Goal: Task Accomplishment & Management: Manage account settings

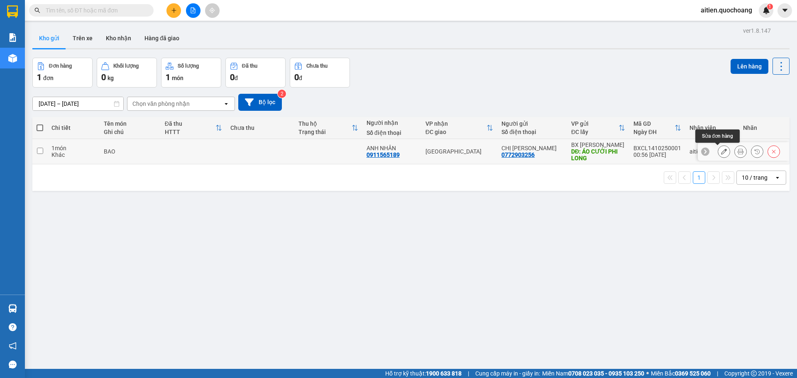
click at [721, 153] on icon at bounding box center [724, 152] width 6 height 6
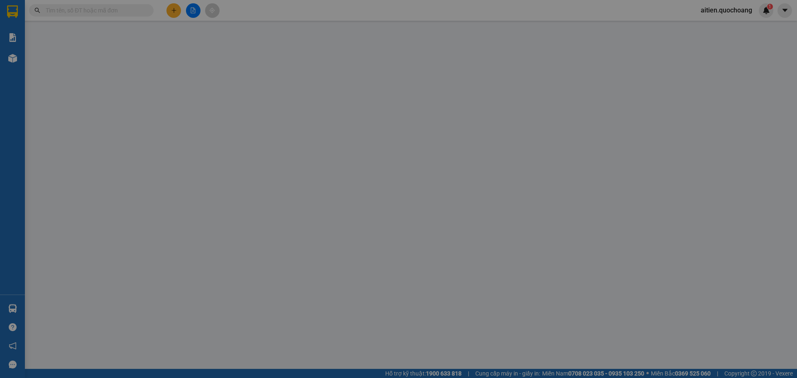
type input "0772903256"
type input "CHỊ [PERSON_NAME]"
type input "ÁO CƯỚI PHI LONG"
type input "0911565189"
type input "ANH NHÂN"
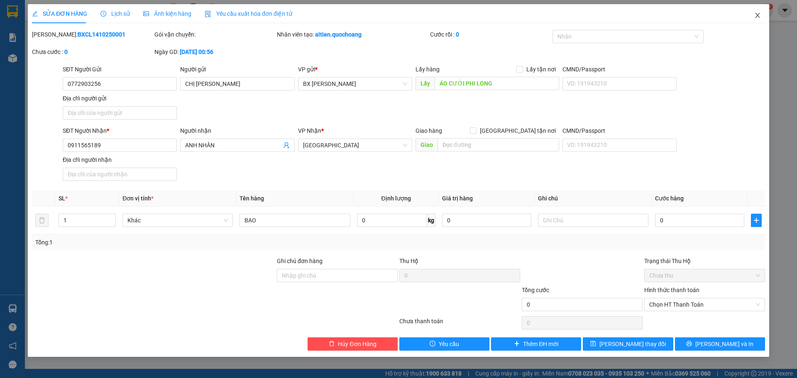
click at [760, 15] on icon "close" at bounding box center [757, 15] width 7 height 7
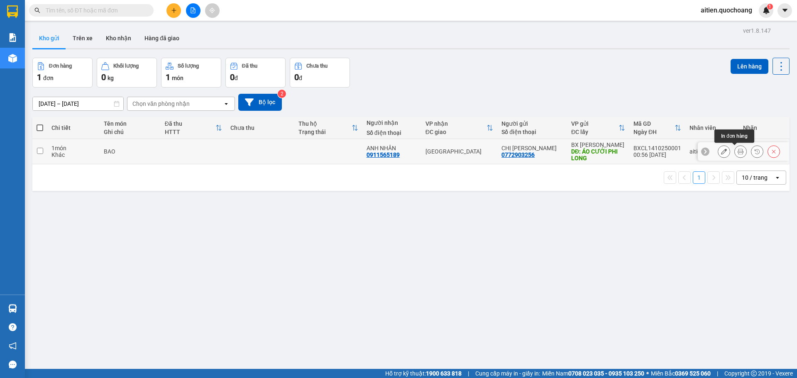
click at [738, 153] on icon at bounding box center [741, 152] width 6 height 6
click at [771, 152] on icon at bounding box center [774, 152] width 6 height 6
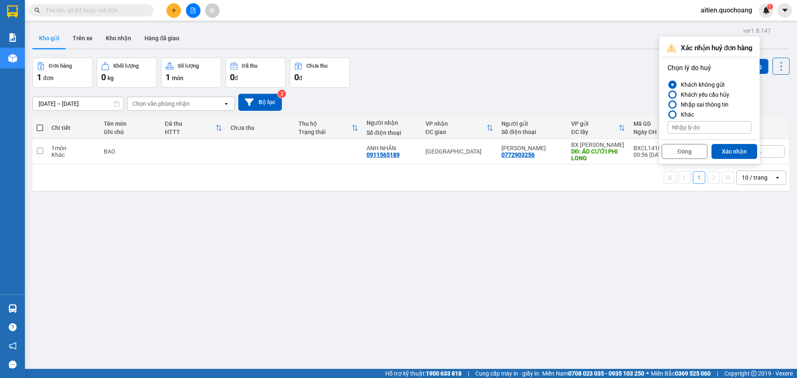
click at [743, 151] on button "Xác nhận" at bounding box center [735, 151] width 46 height 15
